Goal: Task Accomplishment & Management: Manage account settings

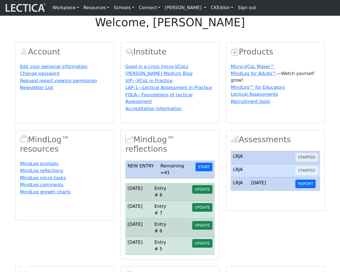
click at [193, 7] on link "[PERSON_NAME]" at bounding box center [185, 7] width 46 height 11
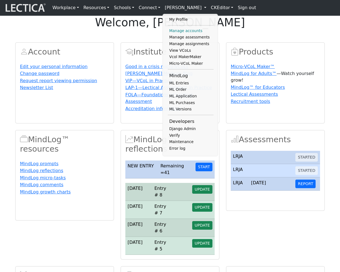
click at [178, 32] on link "Manage accounts" at bounding box center [191, 31] width 46 height 7
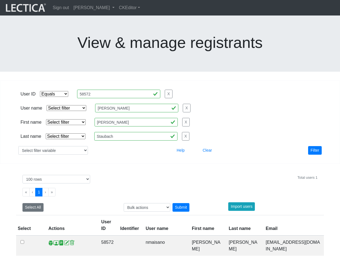
select select "equal"
select select "100"
select select
click option "Select filter" at bounding box center [0, 0] width 0 height 0
click at [117, 8] on link "[PERSON_NAME]" at bounding box center [93, 7] width 45 height 11
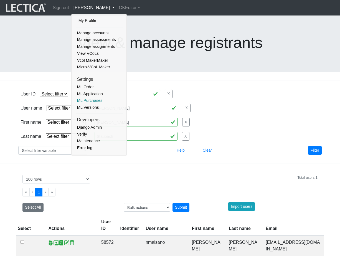
click at [93, 101] on link "ML Purchases" at bounding box center [99, 100] width 47 height 7
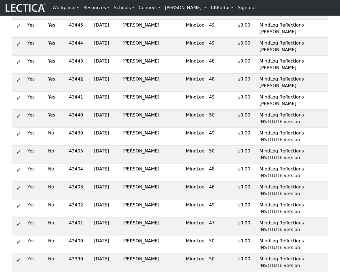
scroll to position [336, 0]
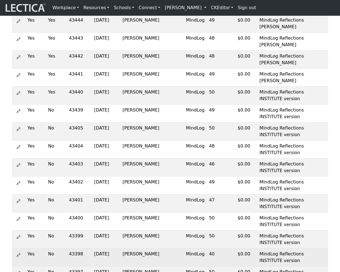
click at [136, 249] on td "Nicholas Maisano" at bounding box center [151, 258] width 63 height 18
click at [67, 249] on td "43398" at bounding box center [79, 258] width 25 height 18
copy td "43398"
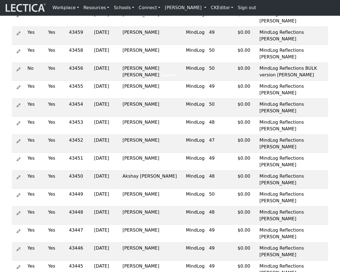
scroll to position [0, 0]
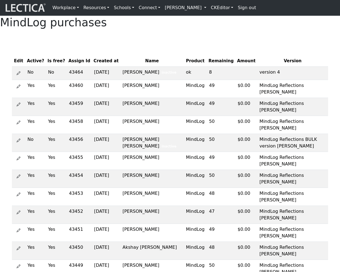
click at [190, 12] on link "[PERSON_NAME]" at bounding box center [185, 7] width 46 height 11
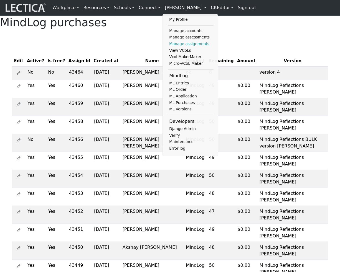
click at [183, 47] on link "Manage assignments" at bounding box center [191, 44] width 46 height 7
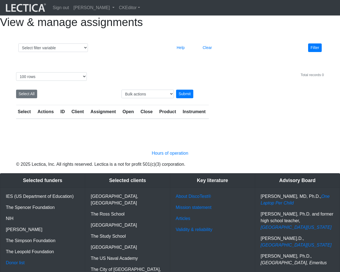
select select "100"
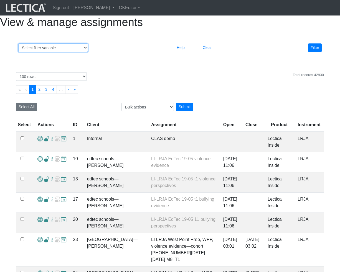
select select "id"
click option "Assignment ID" at bounding box center [0, 0] width 0 height 0
select select
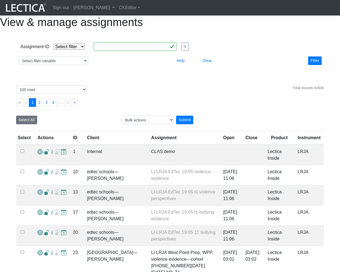
select select "equal"
click option "Equals" at bounding box center [0, 0] width 0 height 0
click at [101, 51] on input "text" at bounding box center [135, 46] width 83 height 9
paste input "43398"
type input "43398"
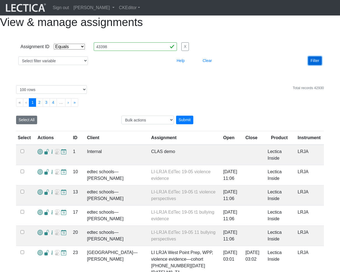
click at [313, 65] on button "Filter" at bounding box center [315, 61] width 14 height 9
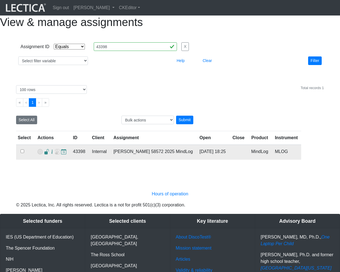
click at [44, 155] on span at bounding box center [46, 152] width 5 height 6
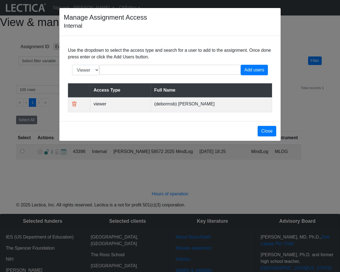
click at [170, 112] on td "(debormsb) Debbie Ormsby" at bounding box center [211, 104] width 121 height 15
copy td "debormsb"
click at [264, 137] on button "Close" at bounding box center [266, 131] width 19 height 11
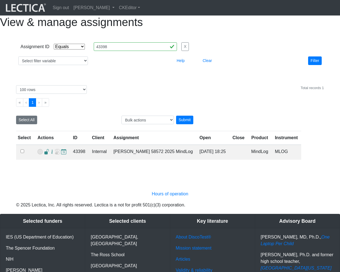
click at [277, 93] on div "Select # rows to display 10 rows 20 rows 50 rows 100 rows 200 rows Total record…" at bounding box center [169, 96] width 331 height 35
click at [105, 8] on link "[PERSON_NAME]" at bounding box center [93, 7] width 45 height 11
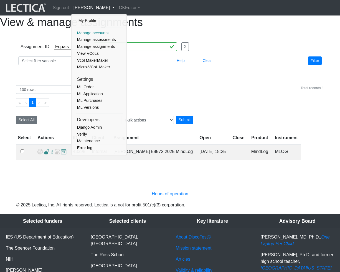
click at [98, 32] on link "Manage accounts" at bounding box center [99, 33] width 47 height 7
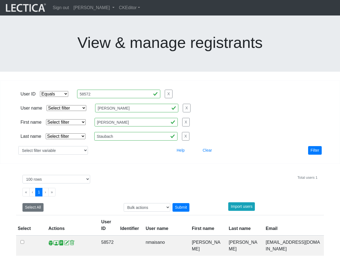
select select "equal"
select select "100"
click at [131, 104] on input "[PERSON_NAME]" at bounding box center [136, 108] width 83 height 9
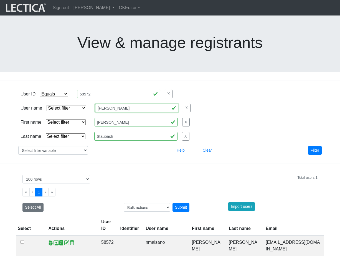
paste input "debormsb"
type input "debormsb"
select select "iexact"
click option "Equals" at bounding box center [0, 0] width 0 height 0
select select
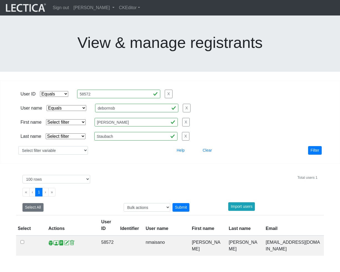
click option "Select filter" at bounding box center [0, 0] width 0 height 0
click at [314, 146] on button "Filter" at bounding box center [315, 150] width 14 height 9
click at [55, 240] on span at bounding box center [55, 243] width 5 height 6
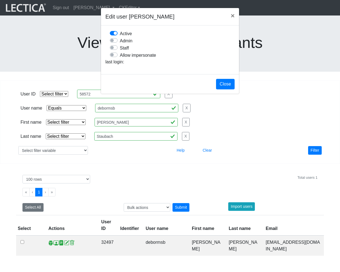
click at [120, 59] on label "Allow impersonate" at bounding box center [138, 55] width 36 height 7
click at [114, 57] on input "Allow impersonate" at bounding box center [112, 55] width 4 height 6
checkbox input "true"
click at [221, 89] on button "Close" at bounding box center [225, 84] width 19 height 11
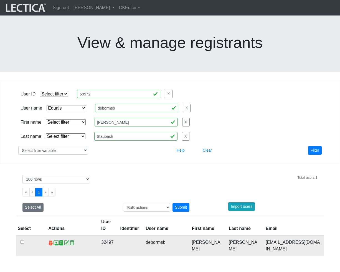
click at [50, 240] on span at bounding box center [50, 243] width 5 height 6
